Goal: Task Accomplishment & Management: Manage account settings

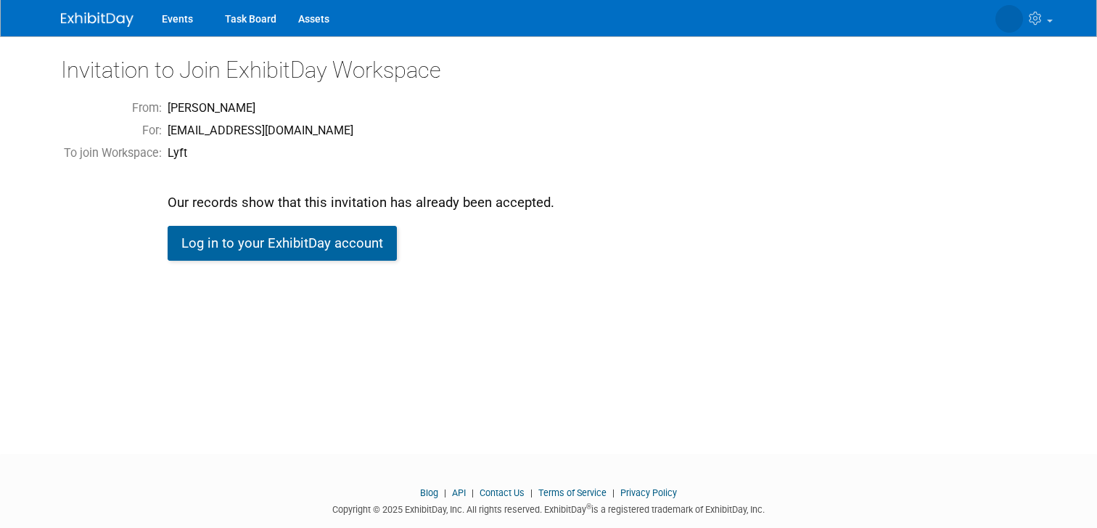
click at [309, 247] on link "Log in to your ExhibitDay account" at bounding box center [282, 243] width 229 height 35
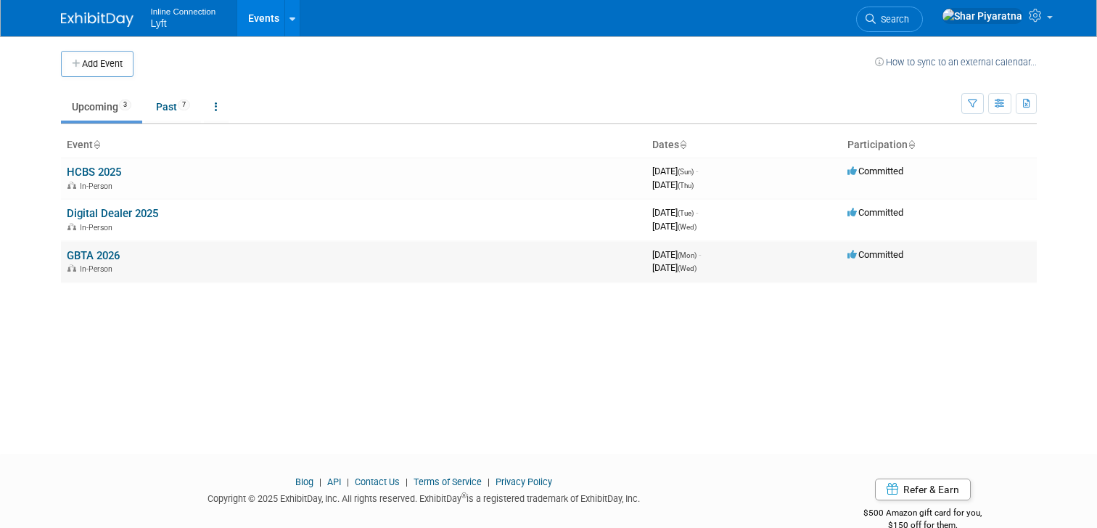
click at [92, 255] on link "GBTA 2026" at bounding box center [93, 255] width 53 height 13
click at [94, 171] on link "HCBS 2025" at bounding box center [94, 171] width 54 height 13
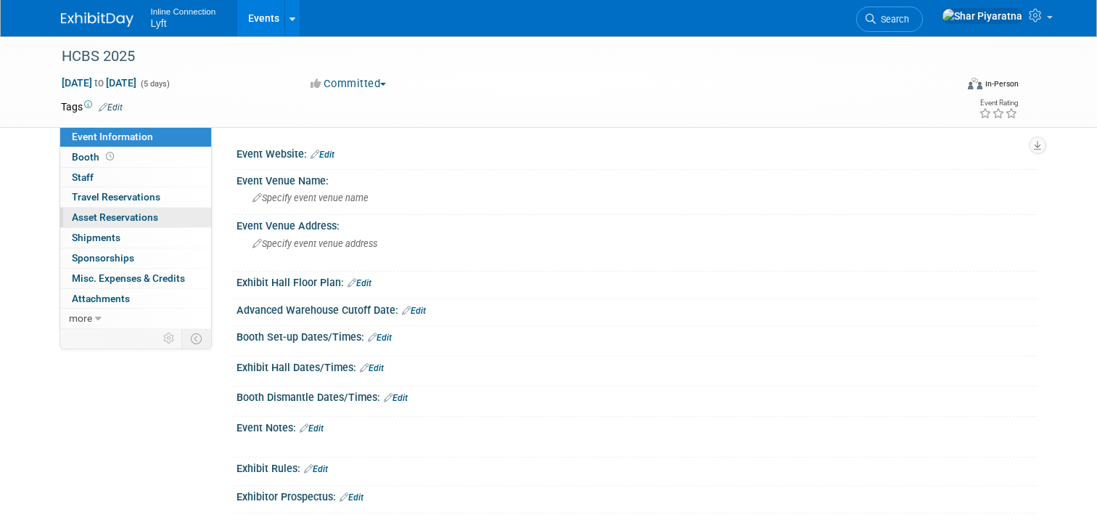
click at [123, 217] on span "Asset Reservations 0" at bounding box center [115, 217] width 86 height 12
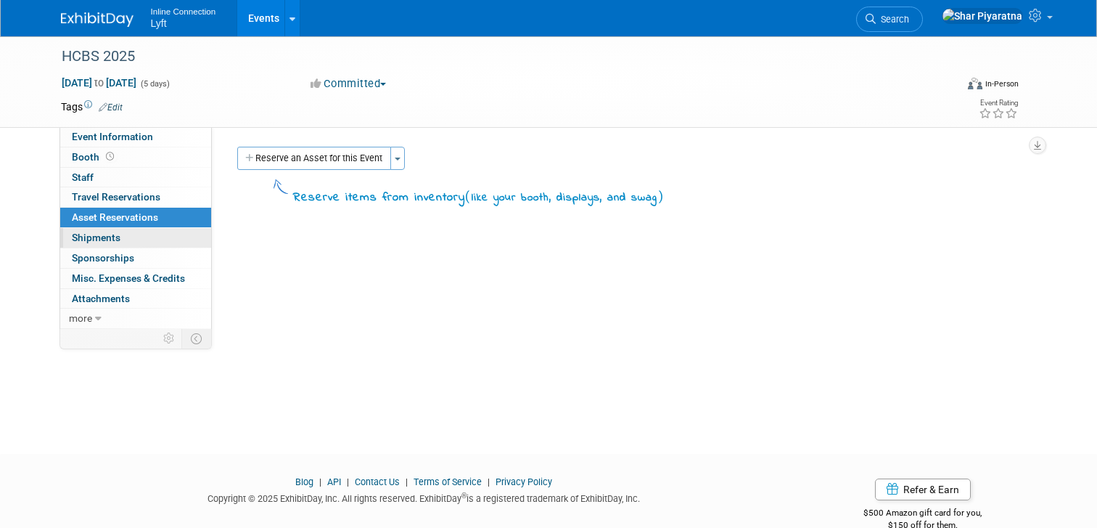
click at [114, 239] on span "Shipments 0" at bounding box center [96, 238] width 49 height 12
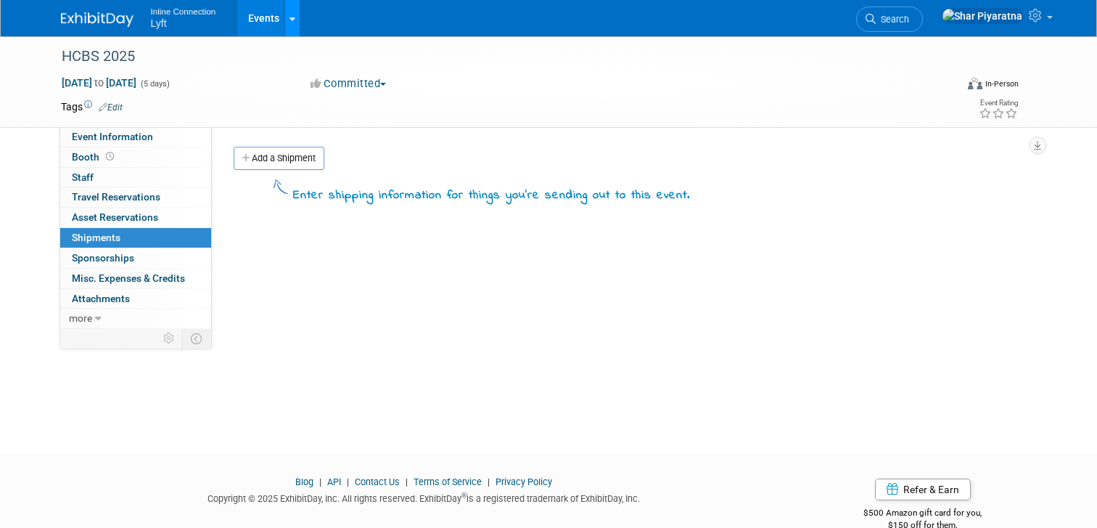
click at [290, 25] on div at bounding box center [293, 18] width 6 height 15
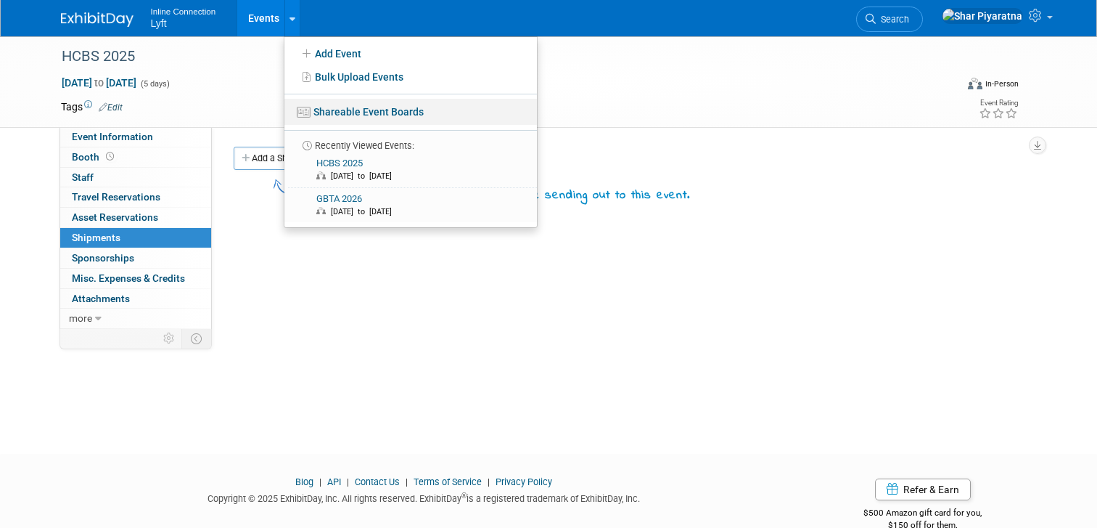
click at [338, 113] on link "Shareable Event Boards" at bounding box center [410, 112] width 253 height 26
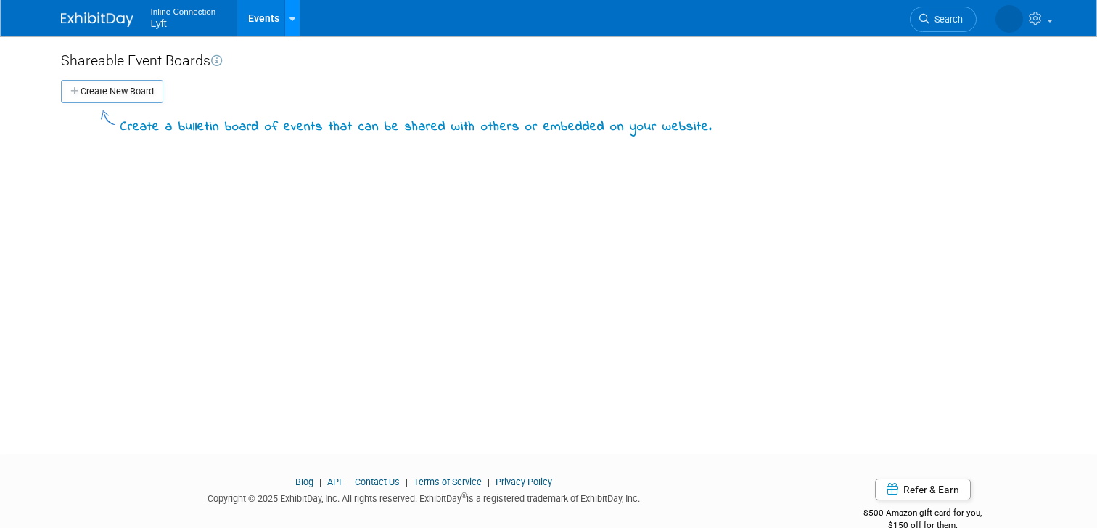
click at [287, 18] on link at bounding box center [291, 18] width 15 height 36
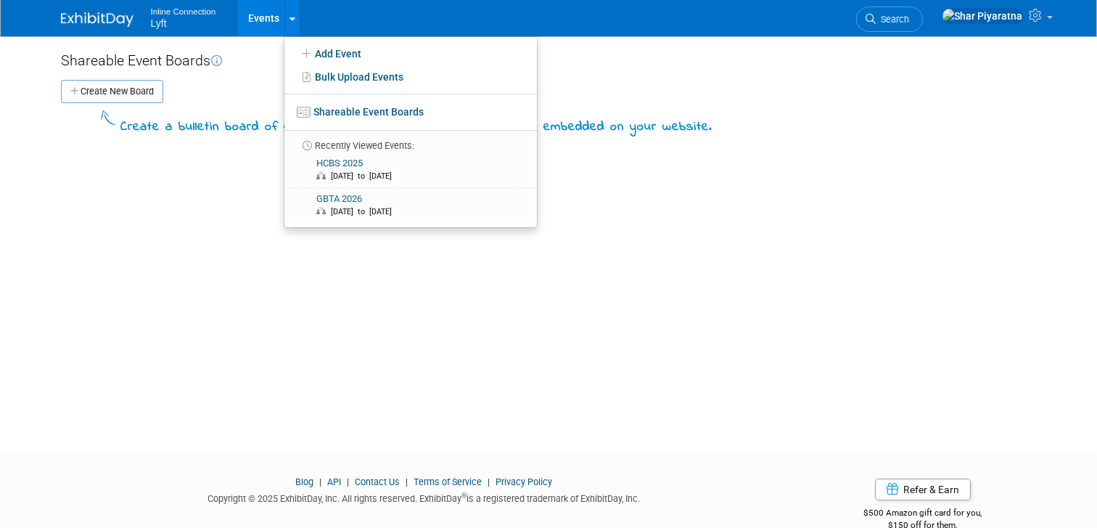
click at [248, 67] on div "Shareable Event Boards" at bounding box center [549, 61] width 976 height 20
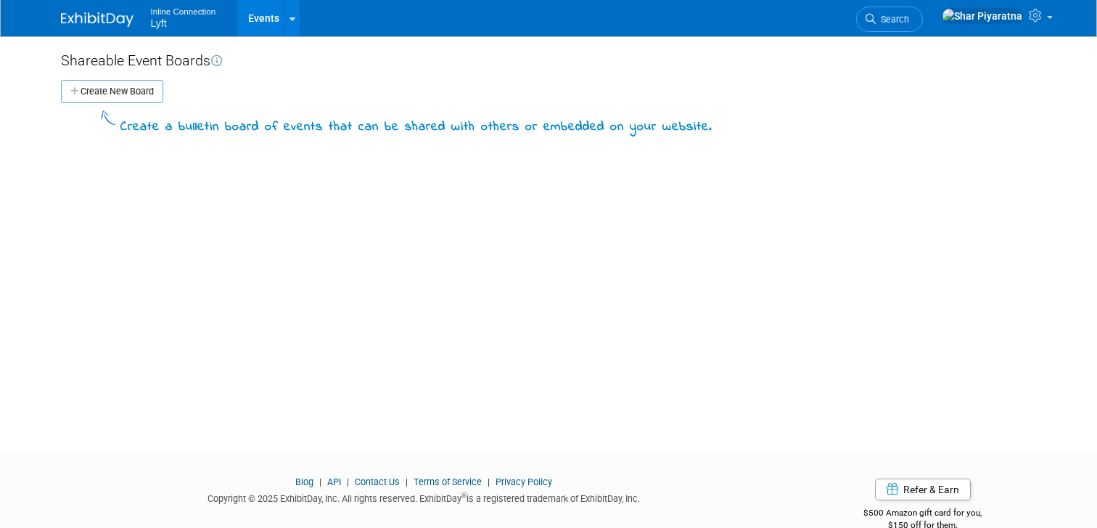
click at [254, 14] on link "Events" at bounding box center [263, 18] width 53 height 36
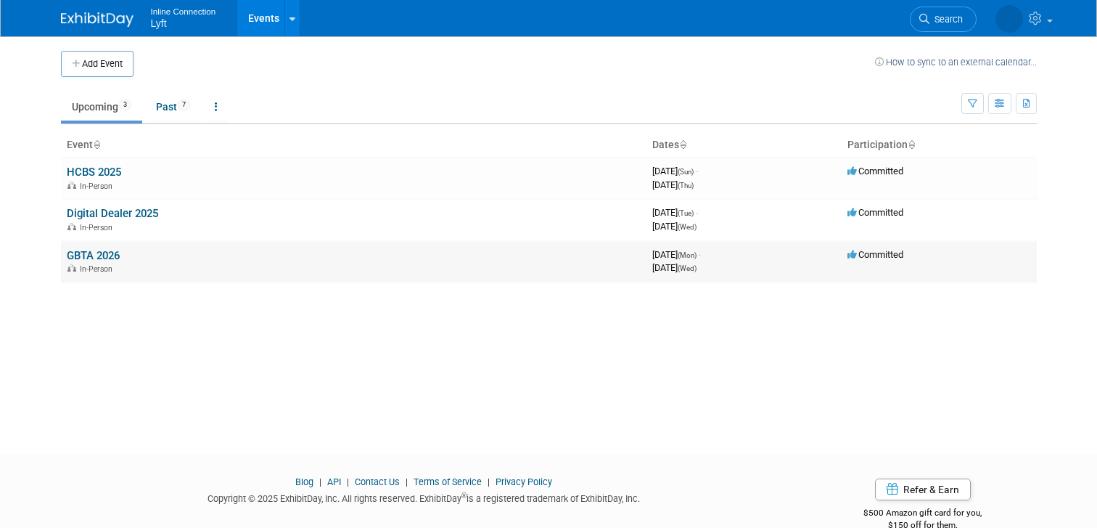
click at [86, 251] on link "GBTA 2026" at bounding box center [93, 255] width 53 height 13
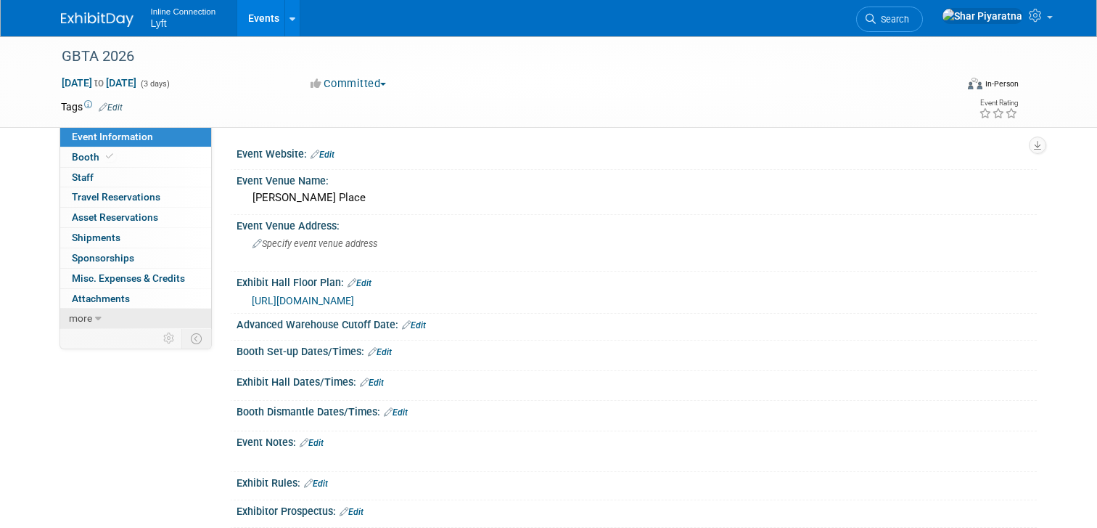
click at [92, 315] on link "more" at bounding box center [135, 318] width 151 height 20
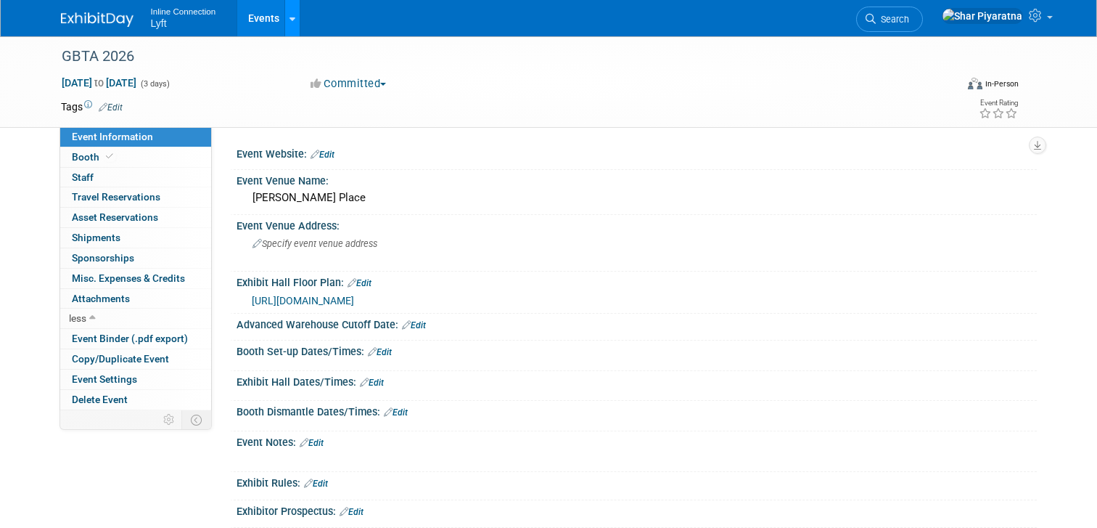
click at [295, 19] on link at bounding box center [291, 18] width 15 height 36
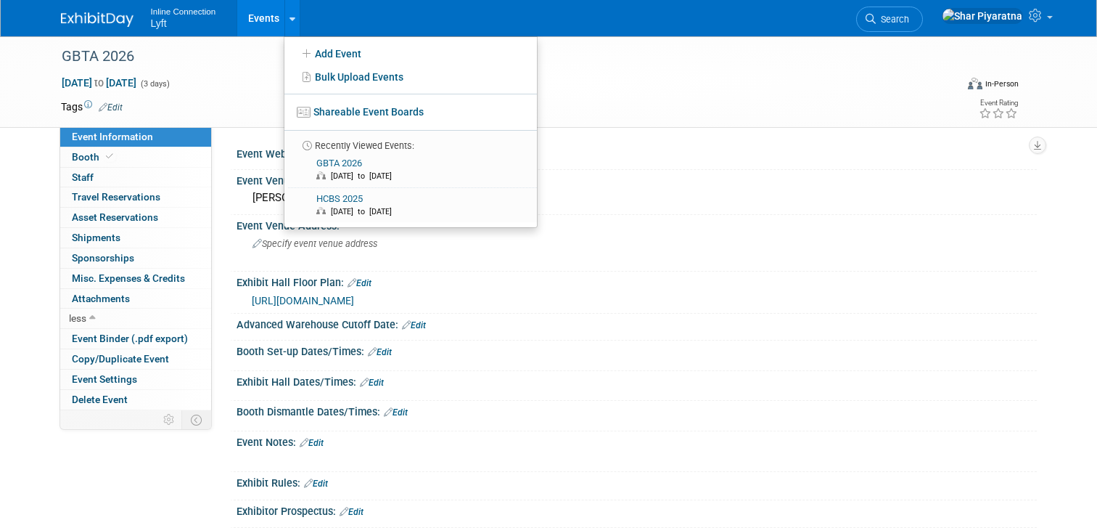
click at [277, 15] on link "Events" at bounding box center [263, 18] width 53 height 36
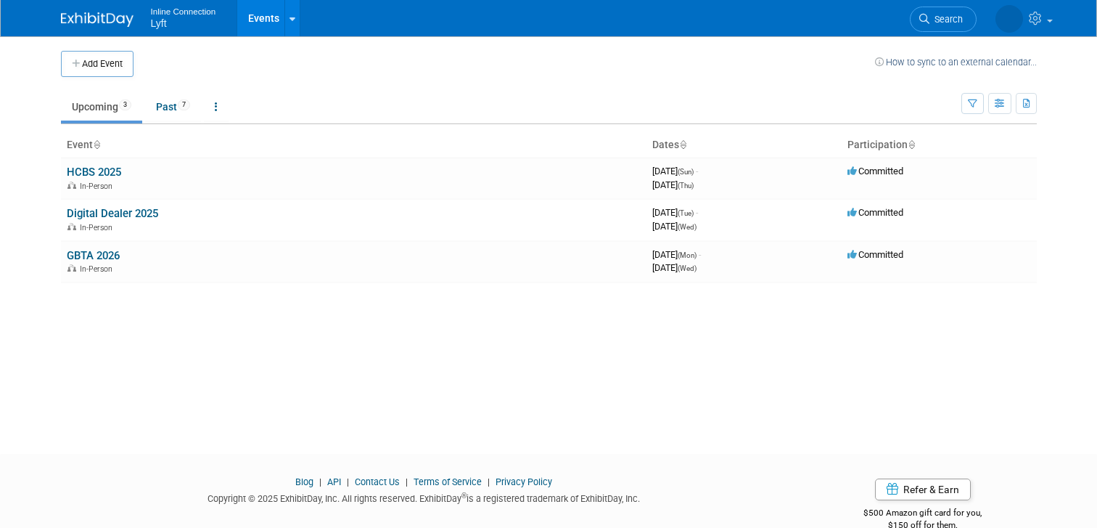
click at [269, 15] on link "Events" at bounding box center [263, 18] width 53 height 36
click at [107, 169] on link "HCBS 2025" at bounding box center [94, 171] width 54 height 13
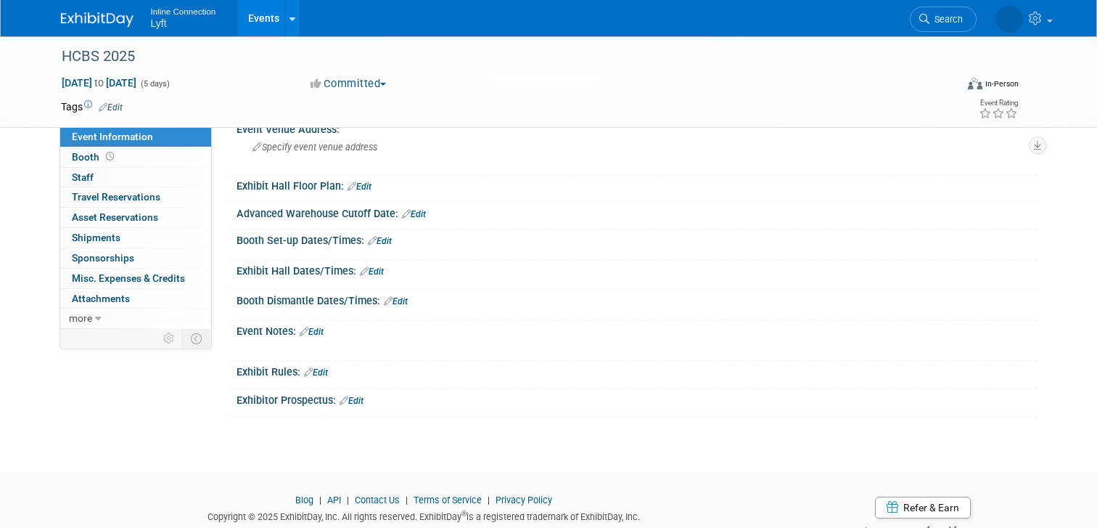
scroll to position [142, 0]
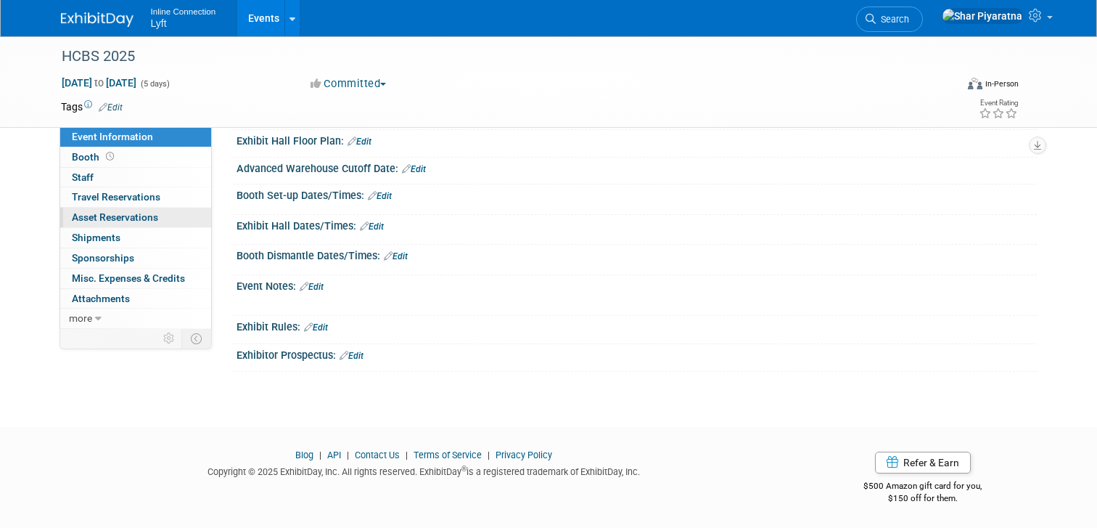
click at [101, 220] on span "Asset Reservations 0" at bounding box center [115, 217] width 86 height 12
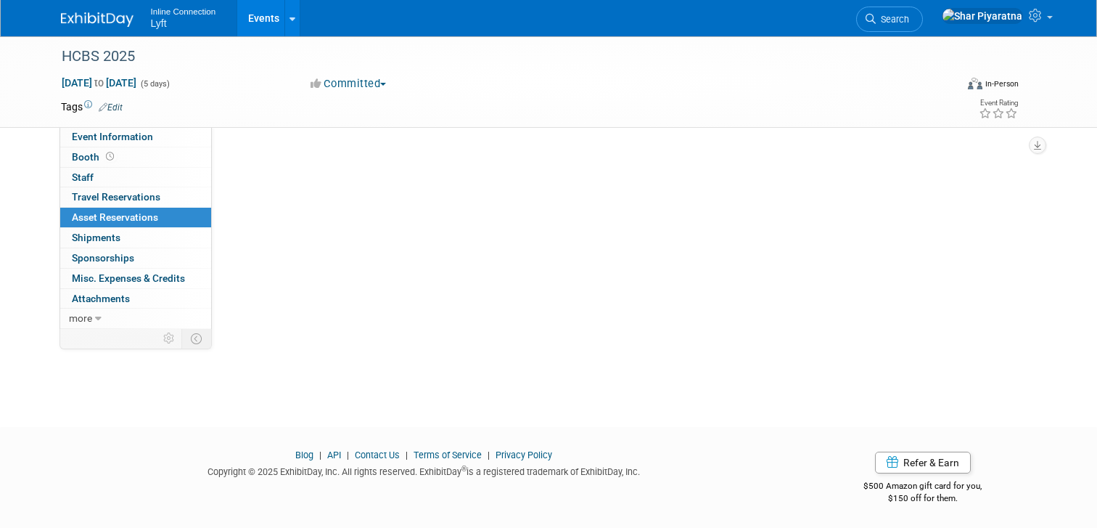
scroll to position [0, 0]
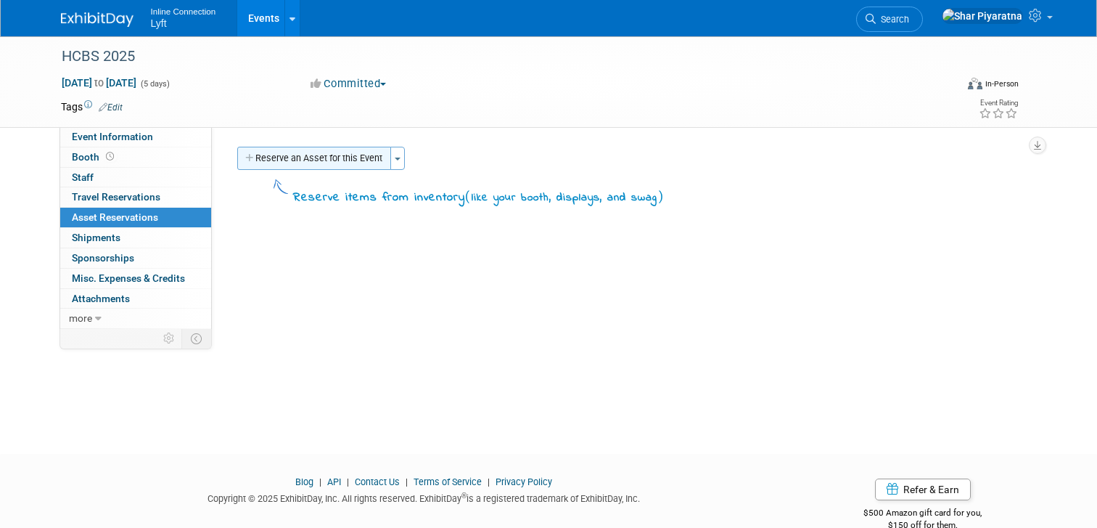
click at [292, 161] on button "Reserve an Asset for this Event" at bounding box center [314, 158] width 154 height 23
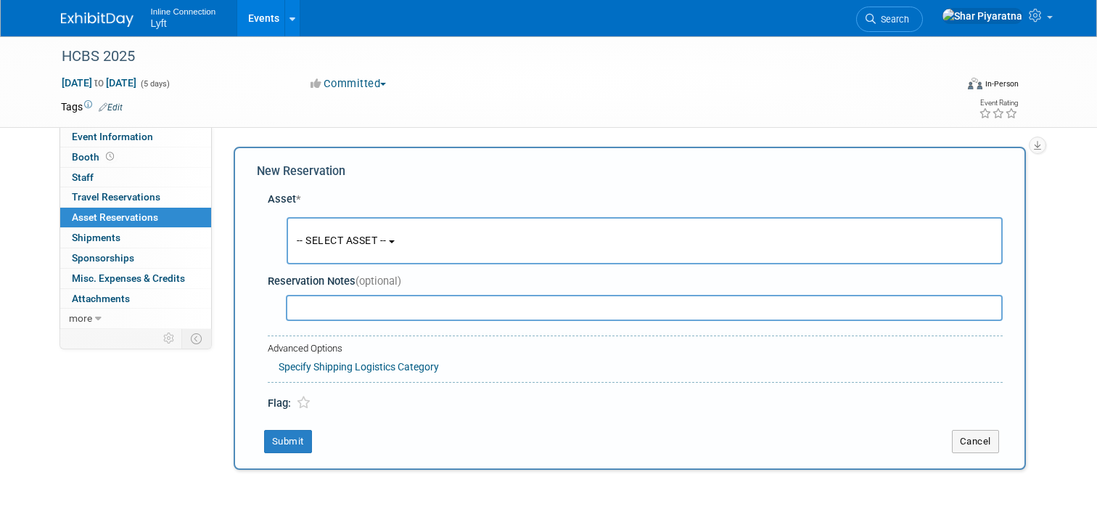
scroll to position [14, 0]
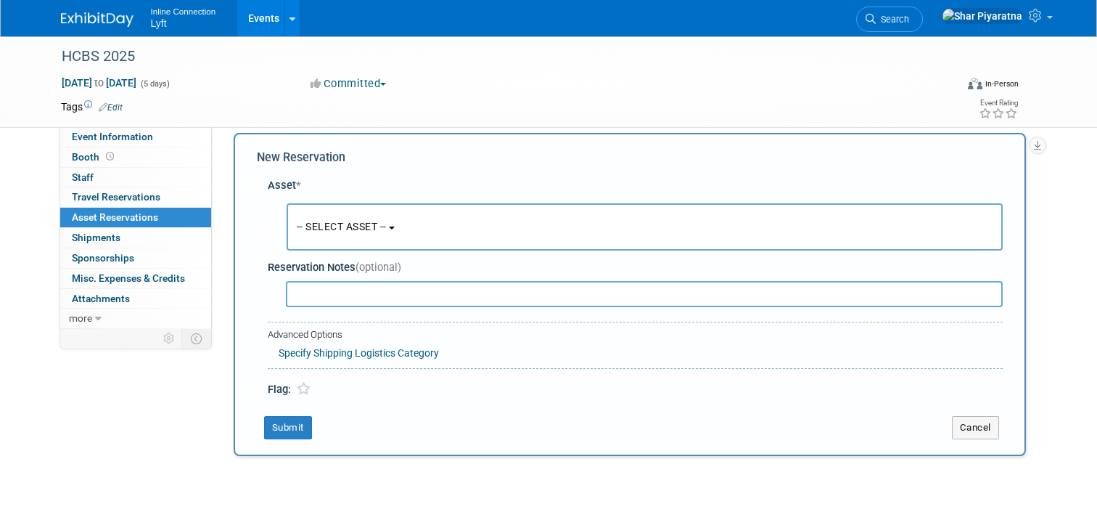
click at [361, 229] on span "-- SELECT ASSET --" at bounding box center [342, 227] width 90 height 12
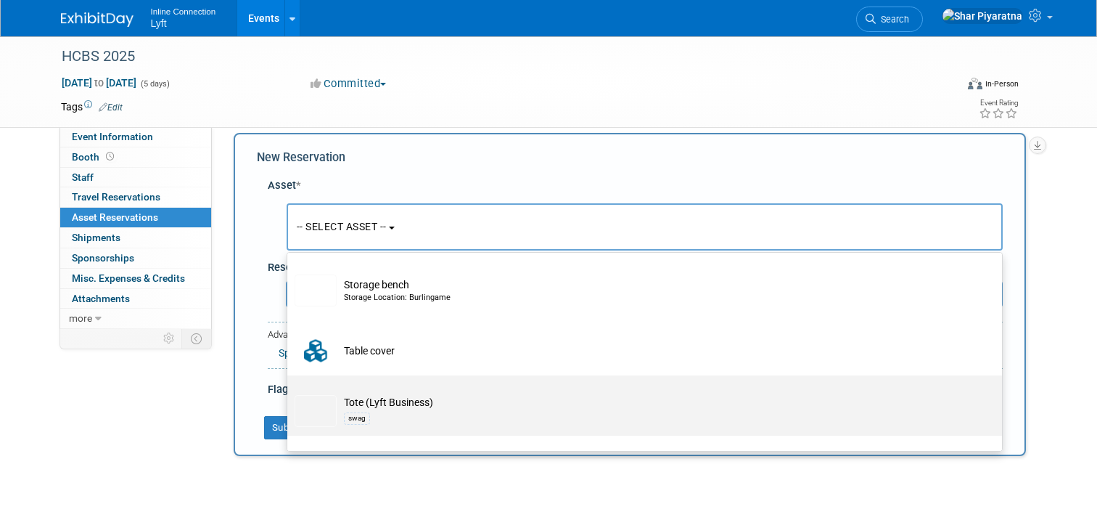
scroll to position [2166, 0]
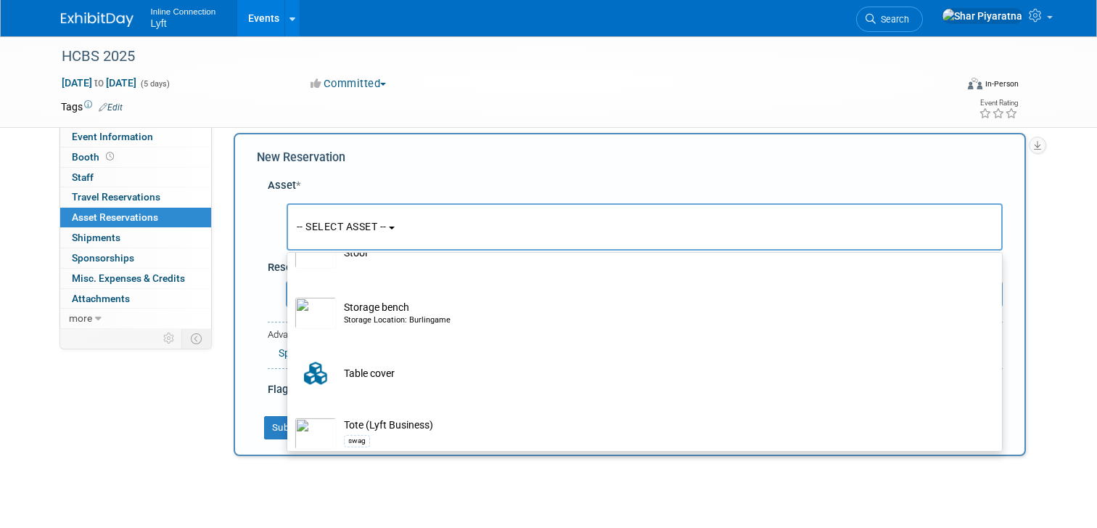
click at [88, 459] on div "Event Information Event Info Booth Booth 0 Staff 0 Staff 0 Travel Reservations …" at bounding box center [549, 247] width 998 height 451
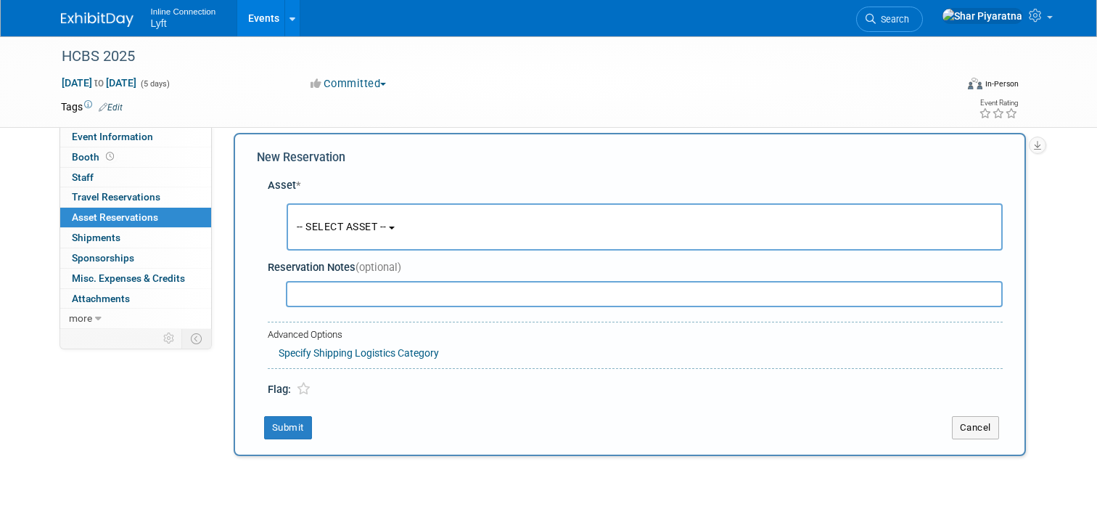
scroll to position [0, 0]
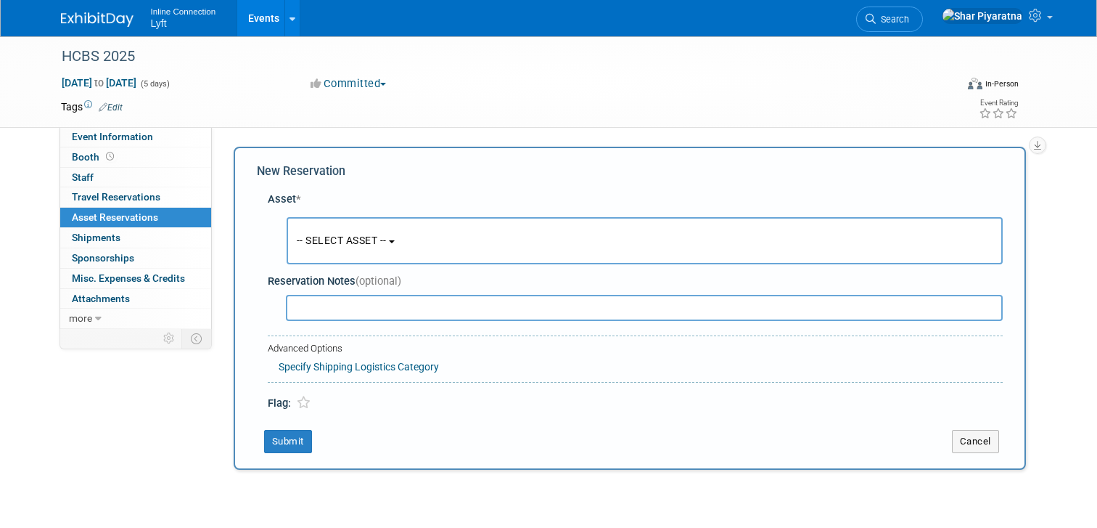
click at [87, 15] on img at bounding box center [97, 19] width 73 height 15
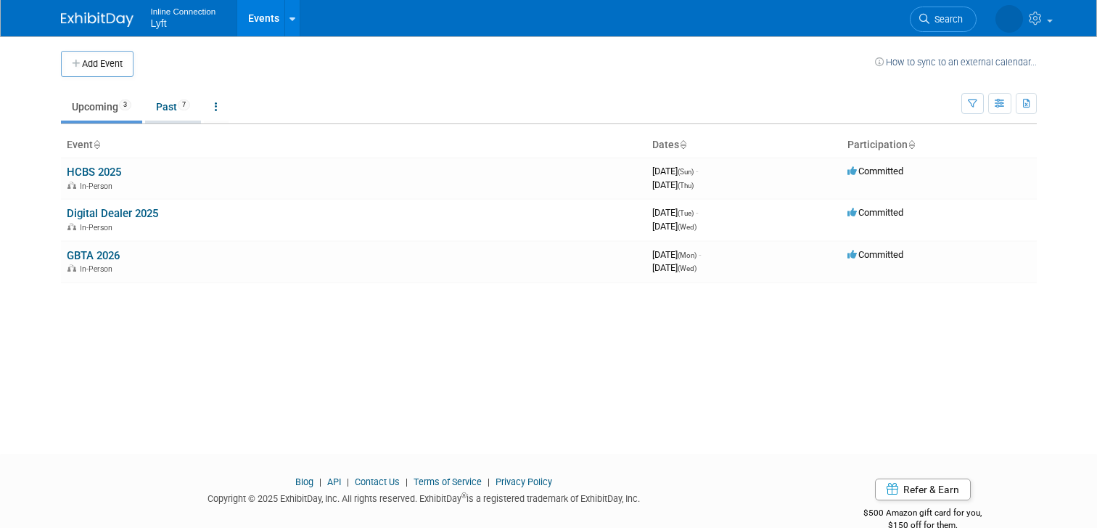
click at [183, 99] on link "Past 7" at bounding box center [173, 107] width 56 height 28
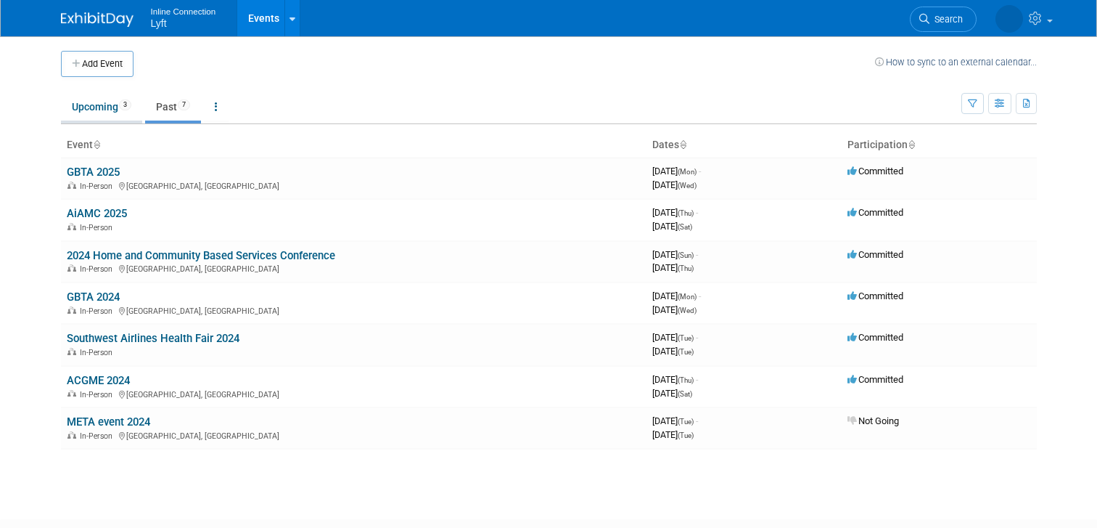
click at [79, 112] on link "Upcoming 3" at bounding box center [101, 107] width 81 height 28
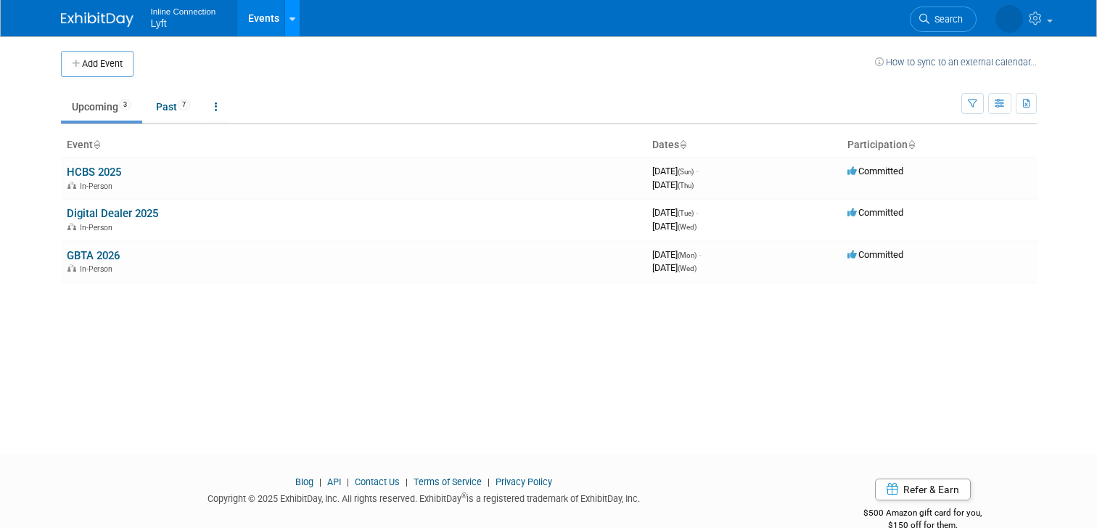
click at [292, 12] on div at bounding box center [293, 18] width 6 height 15
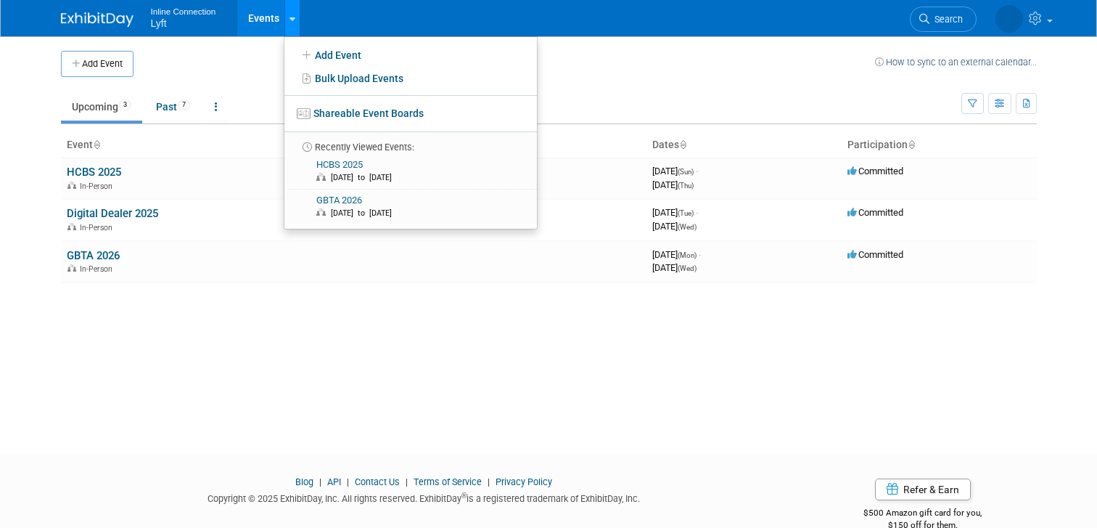
click at [292, 12] on div at bounding box center [293, 18] width 6 height 15
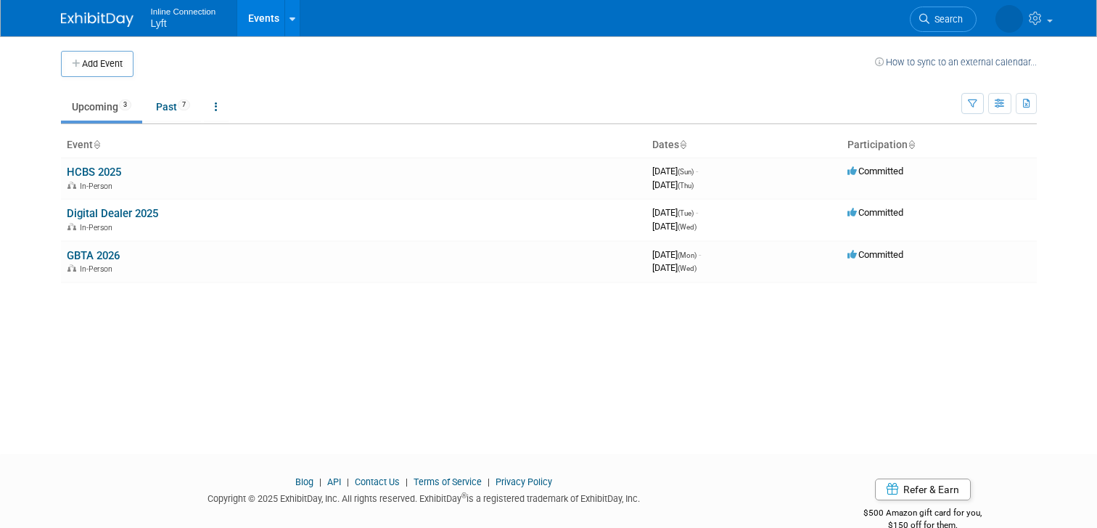
click at [271, 12] on link "Events" at bounding box center [263, 18] width 53 height 36
click at [1041, 19] on icon at bounding box center [1037, 18] width 17 height 13
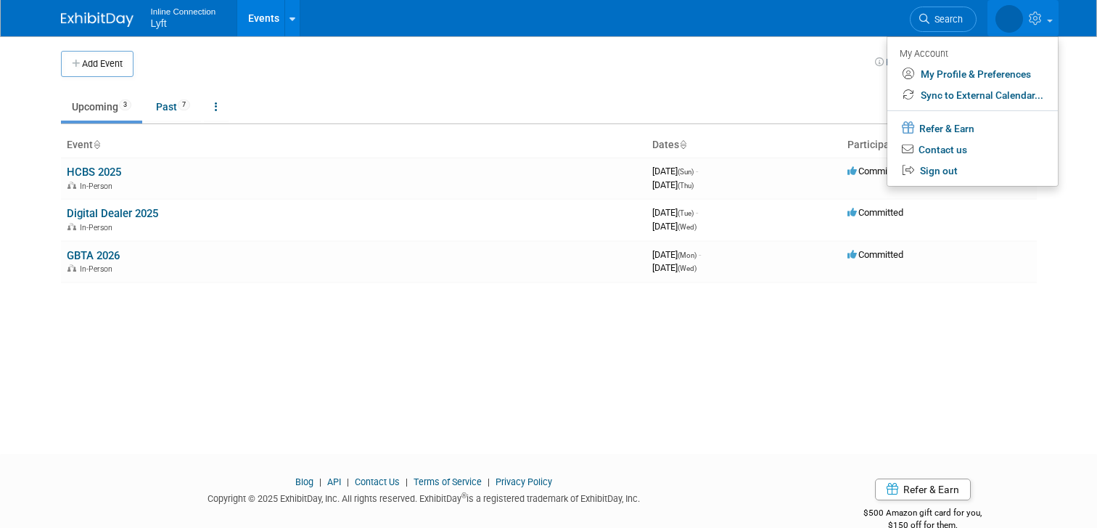
click at [732, 36] on div "Inline Connection Lyft Events Add Event Bulk Upload Events Shareable Event Boar…" at bounding box center [549, 18] width 976 height 36
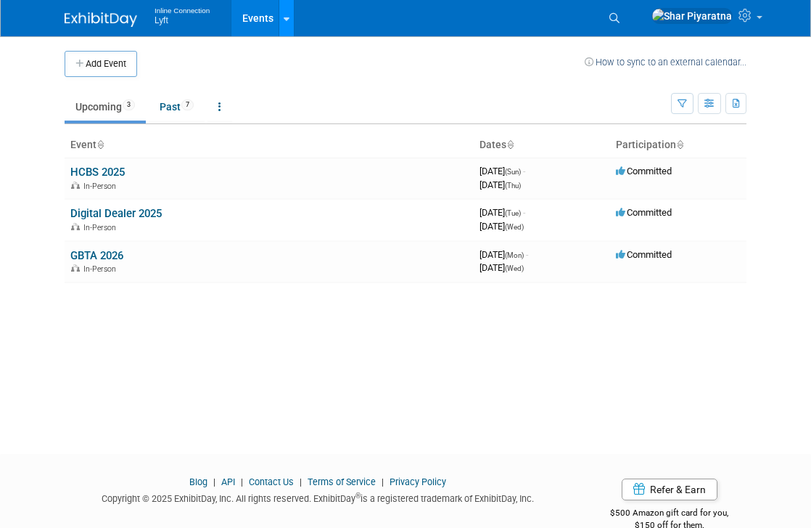
click at [289, 22] on link at bounding box center [286, 18] width 15 height 36
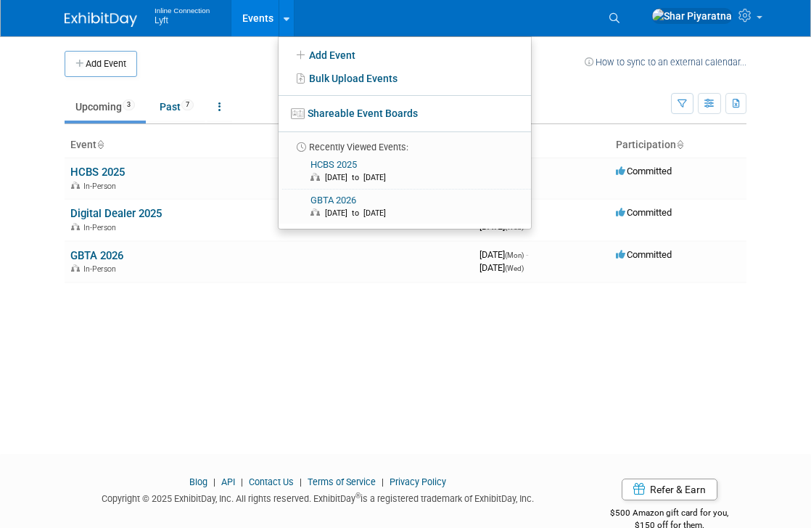
click at [305, 396] on div "Add Event How to sync to an external calendar... New Event Duplicate Event Warn…" at bounding box center [406, 231] width 704 height 391
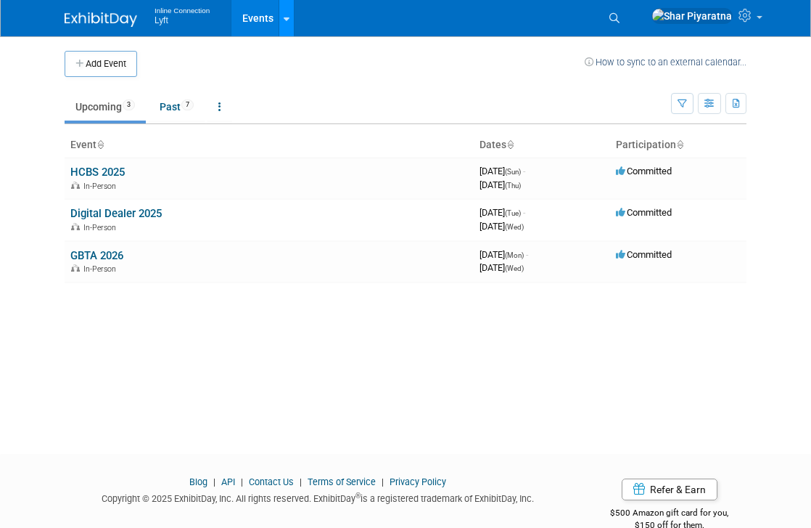
click at [287, 17] on icon at bounding box center [287, 19] width 6 height 9
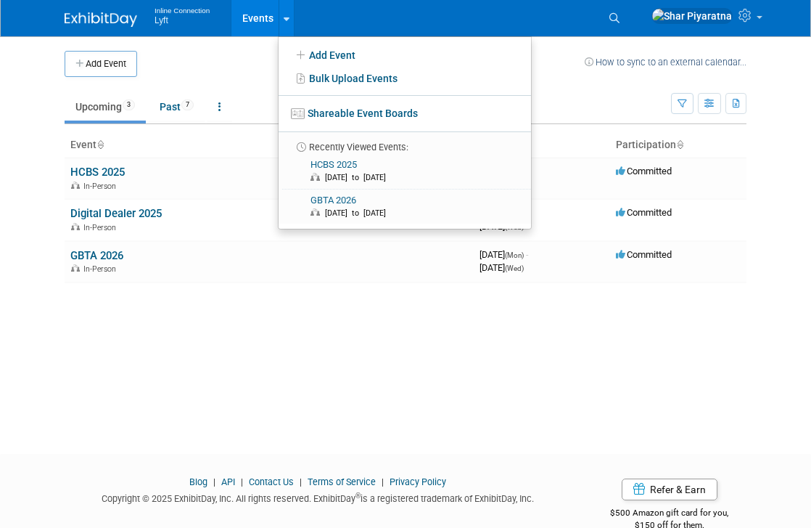
click at [248, 57] on td at bounding box center [361, 64] width 448 height 26
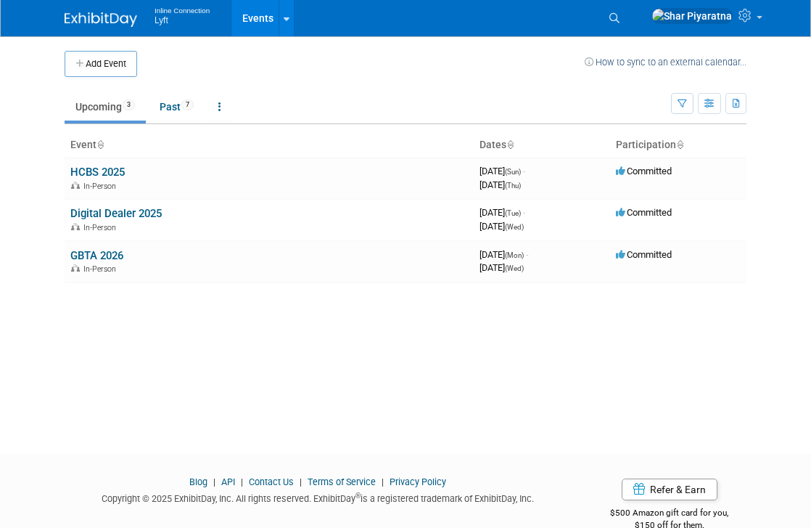
click at [93, 17] on img at bounding box center [101, 19] width 73 height 15
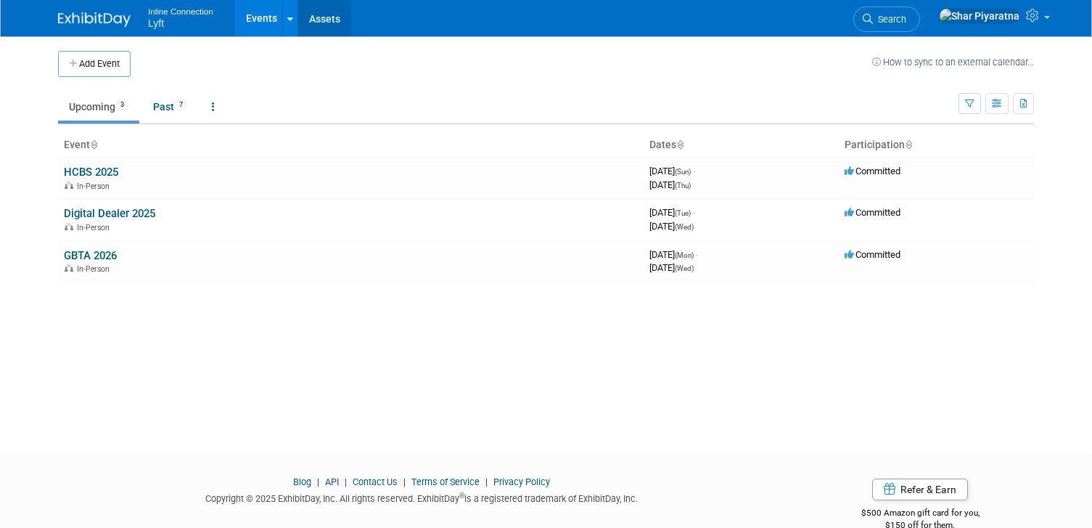
click at [323, 13] on link "Assets" at bounding box center [324, 18] width 53 height 36
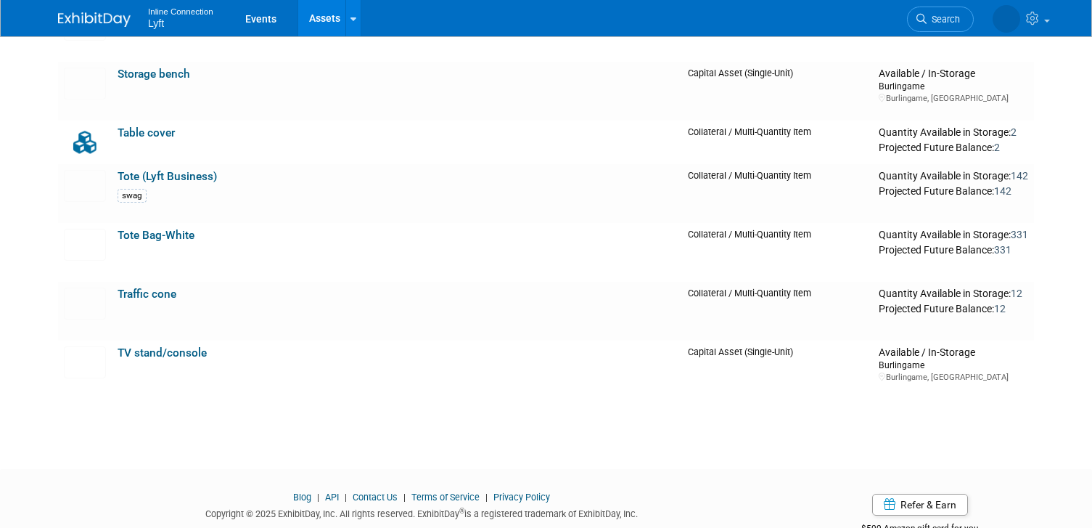
scroll to position [2103, 0]
click at [141, 131] on link "Table cover" at bounding box center [146, 131] width 57 height 13
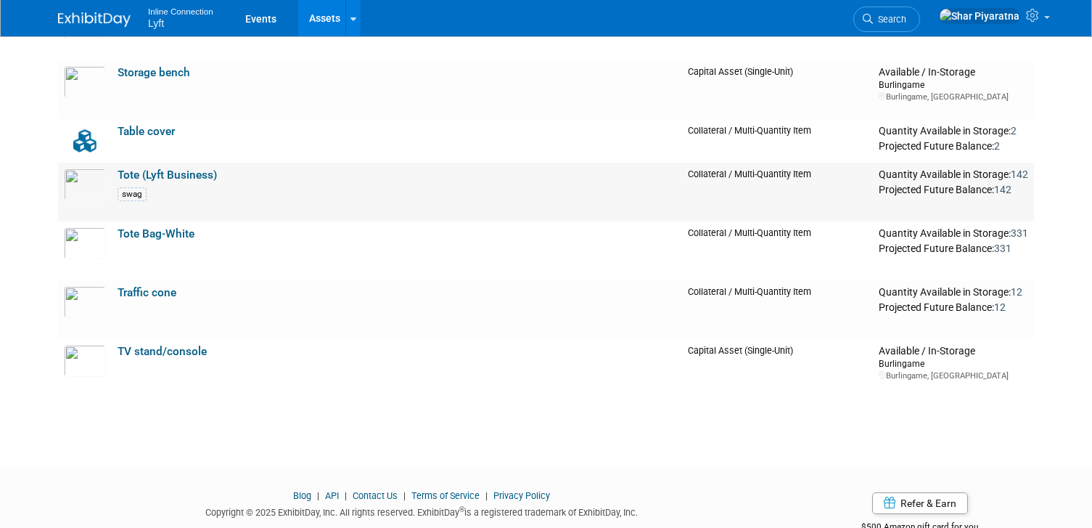
click at [142, 178] on link "Tote (Lyft Business)" at bounding box center [167, 174] width 99 height 13
click at [160, 233] on link "Tote Bag-White" at bounding box center [156, 233] width 77 height 13
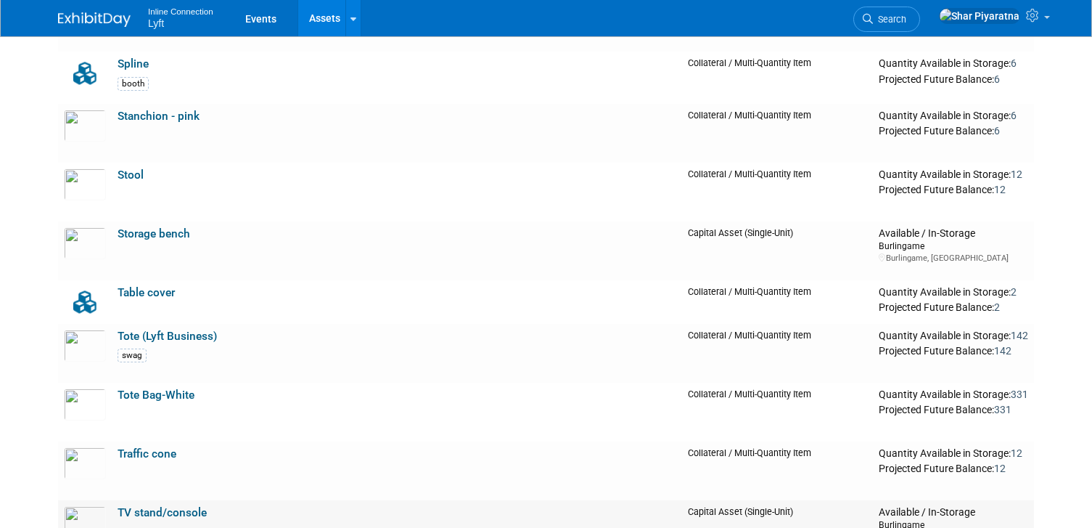
scroll to position [1967, 0]
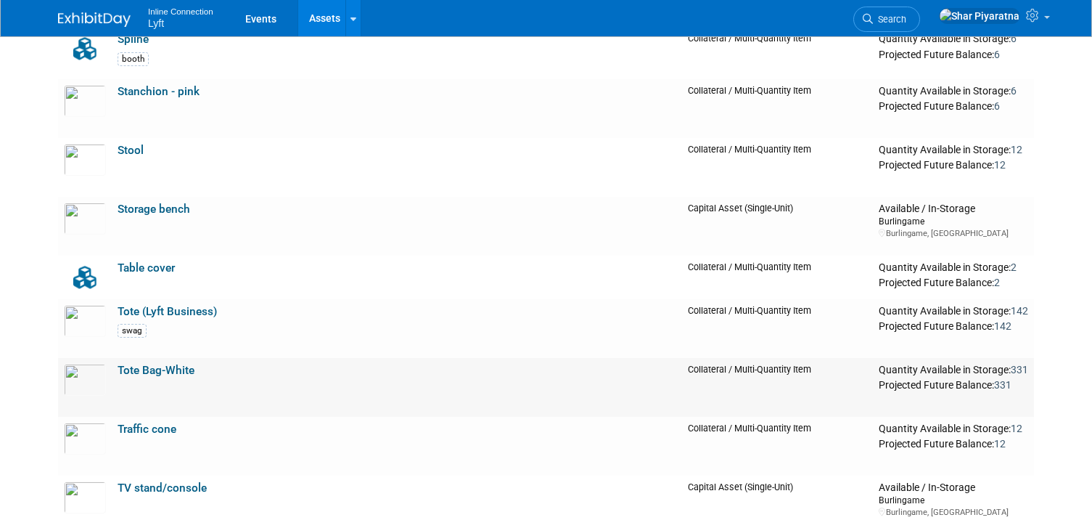
click at [160, 369] on link "Tote Bag-White" at bounding box center [156, 370] width 77 height 13
click at [187, 311] on link "Tote (Lyft Business)" at bounding box center [167, 311] width 99 height 13
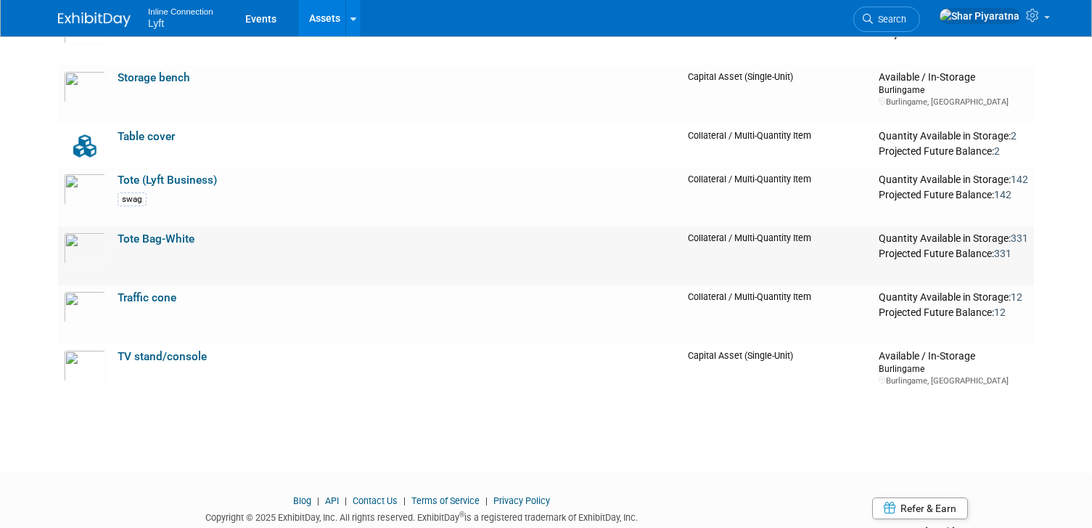
scroll to position [2104, 0]
